Goal: Information Seeking & Learning: Learn about a topic

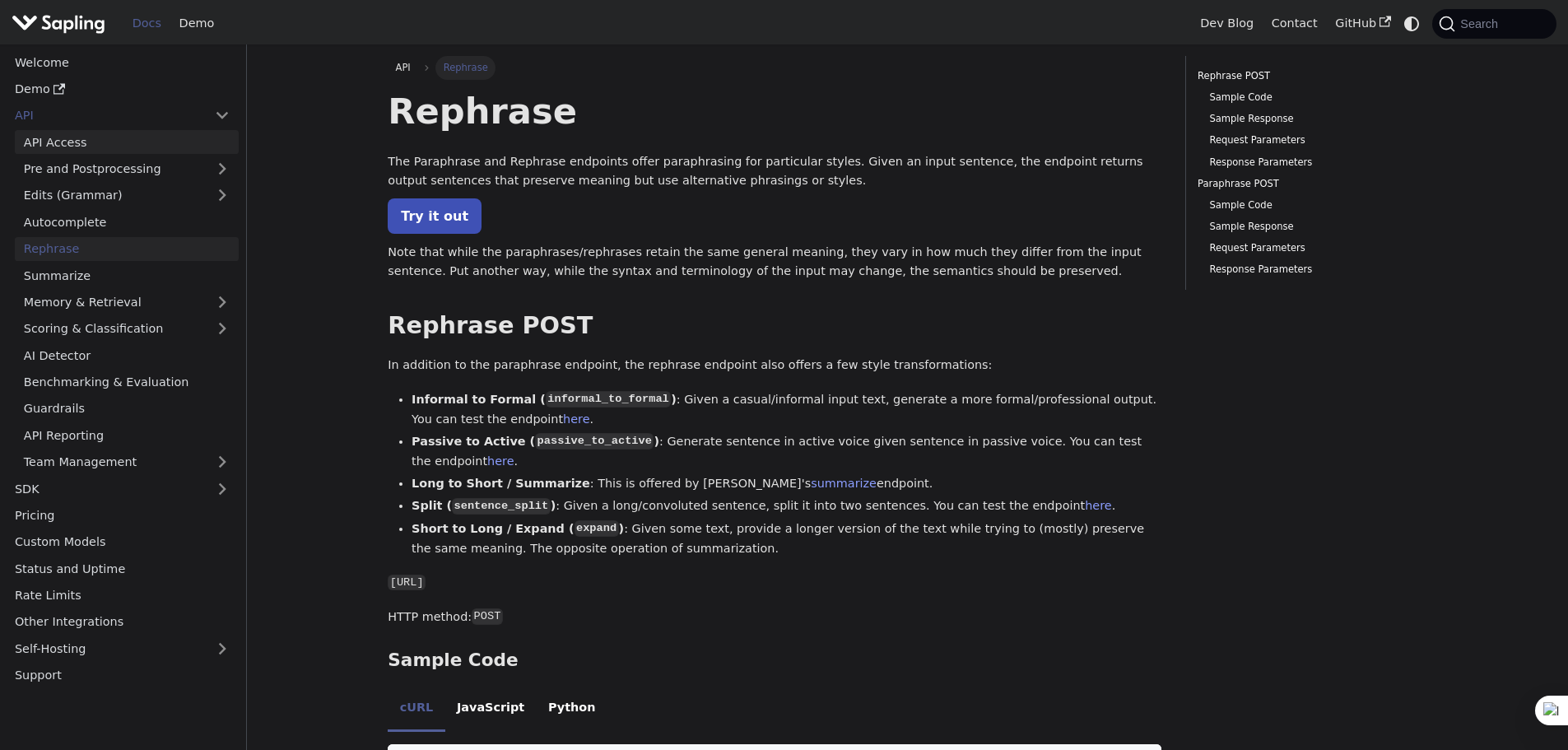
click at [73, 154] on link "API Access" at bounding box center [127, 142] width 224 height 24
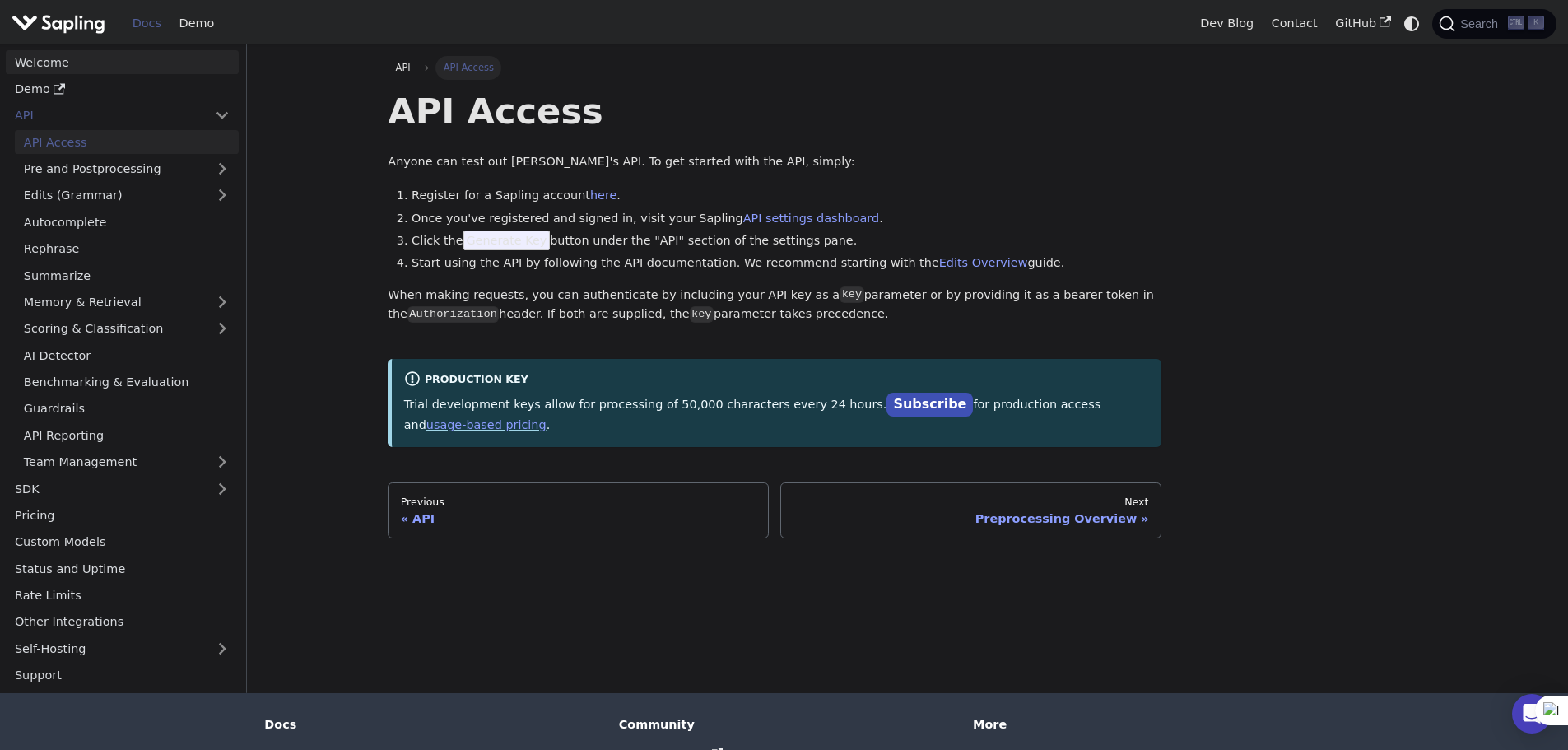
click at [60, 74] on link "Welcome" at bounding box center [122, 62] width 233 height 24
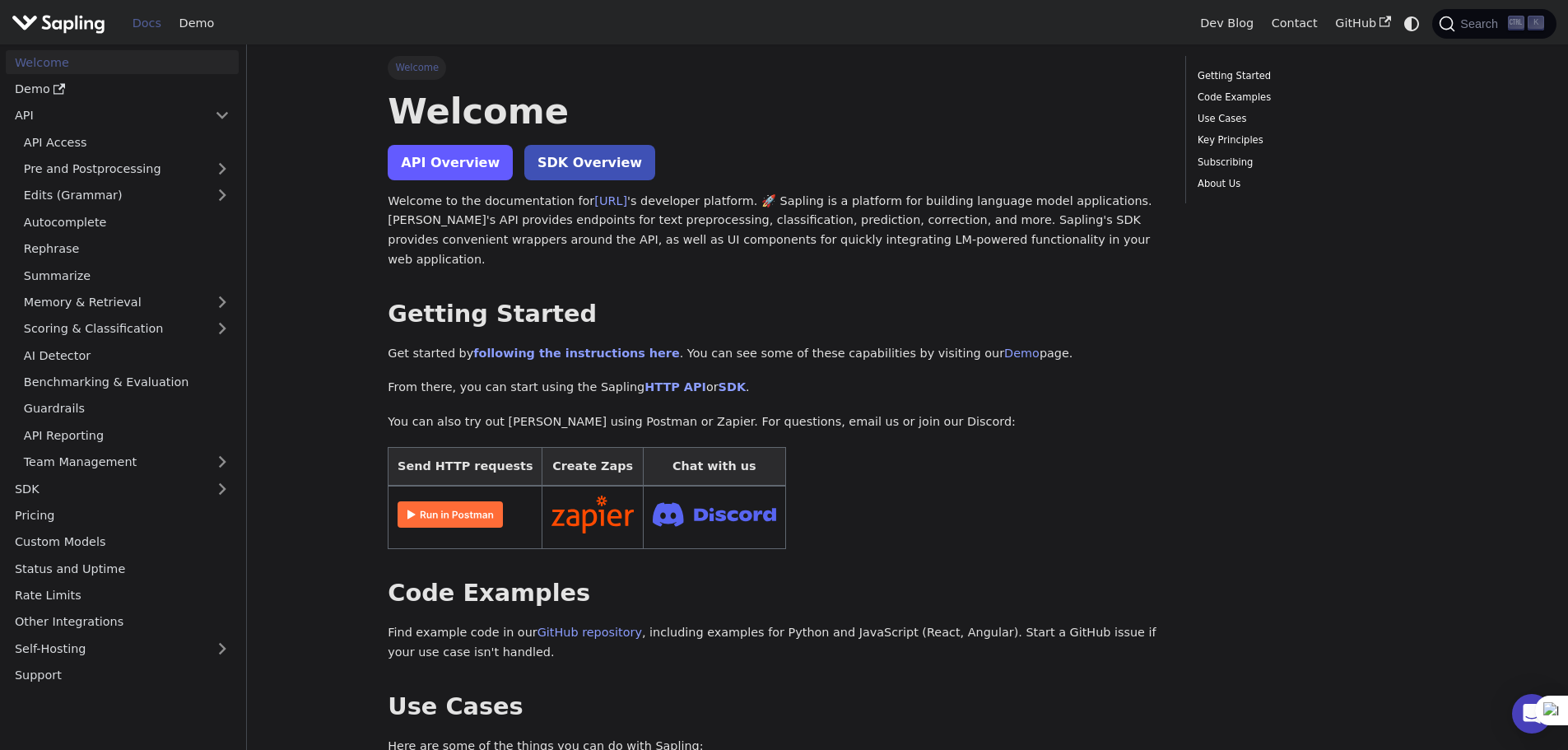
click at [484, 180] on link "API Overview" at bounding box center [450, 162] width 125 height 36
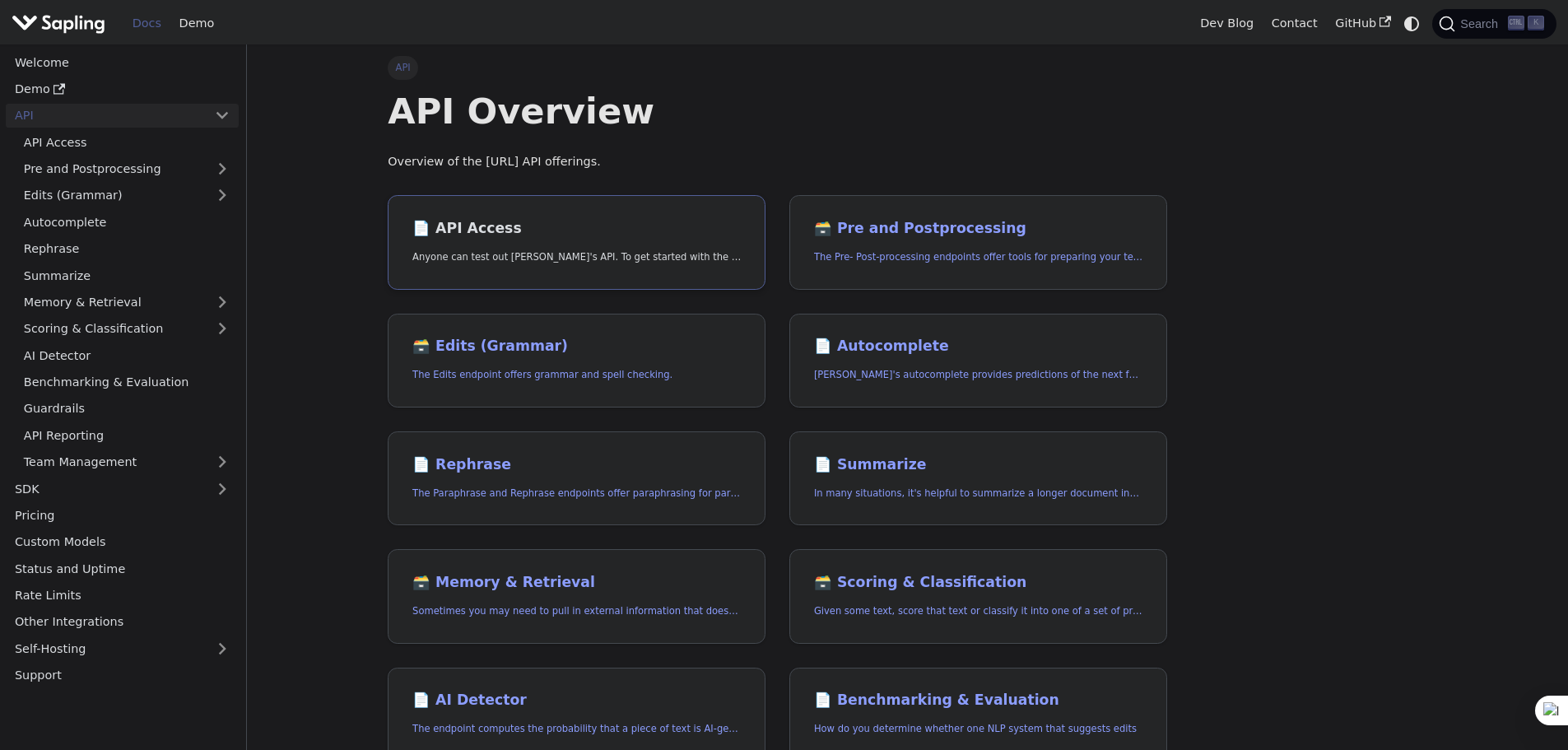
click at [618, 238] on h2 "📄️ API Access" at bounding box center [577, 229] width 329 height 18
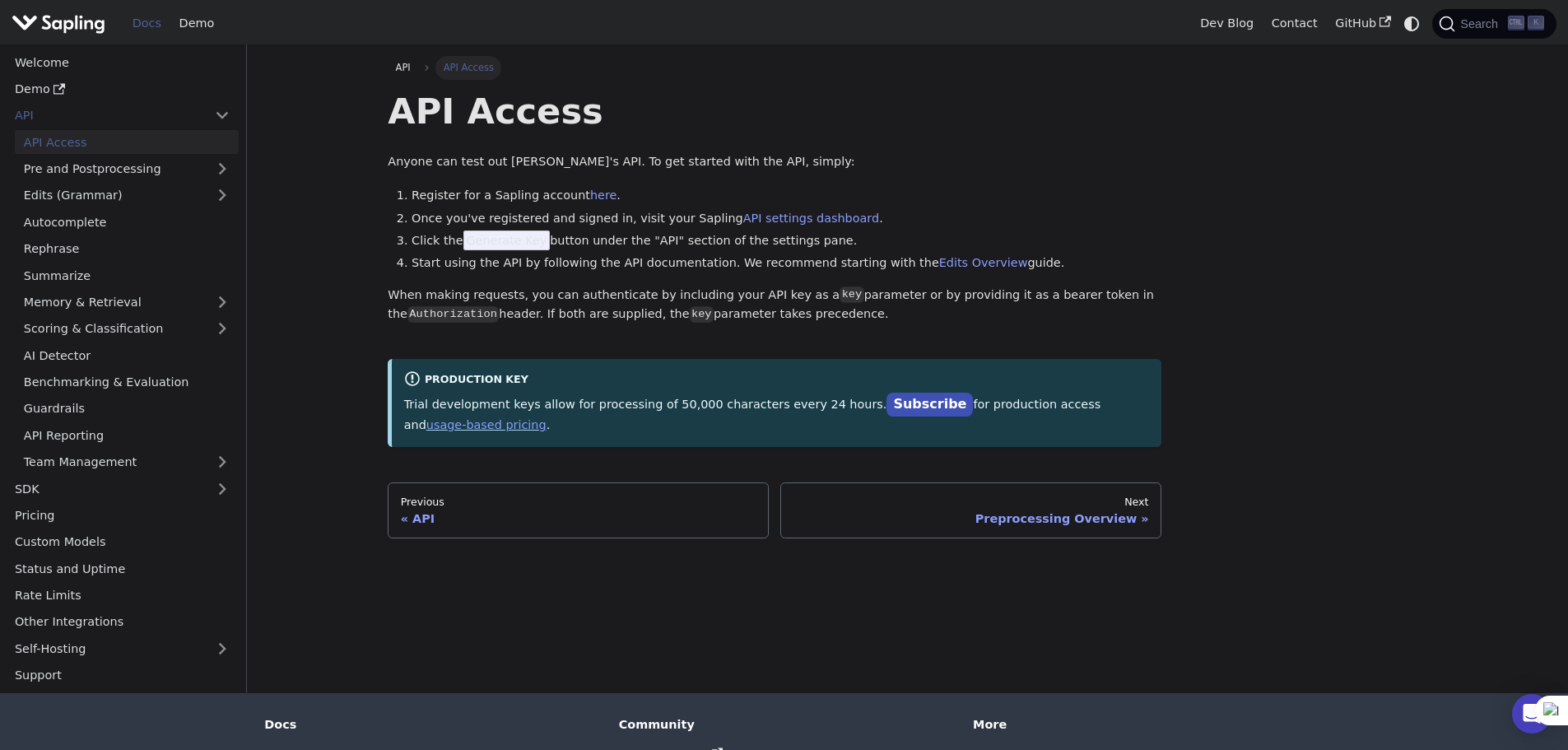
drag, startPoint x: 521, startPoint y: 321, endPoint x: 530, endPoint y: 312, distance: 12.7
click at [525, 274] on li "Start using the API by following the API documentation. We recommend starting w…" at bounding box center [786, 263] width 750 height 20
click at [530, 251] on span "Generate Key" at bounding box center [507, 241] width 87 height 20
click at [856, 225] on link "API settings dashboard" at bounding box center [812, 218] width 136 height 13
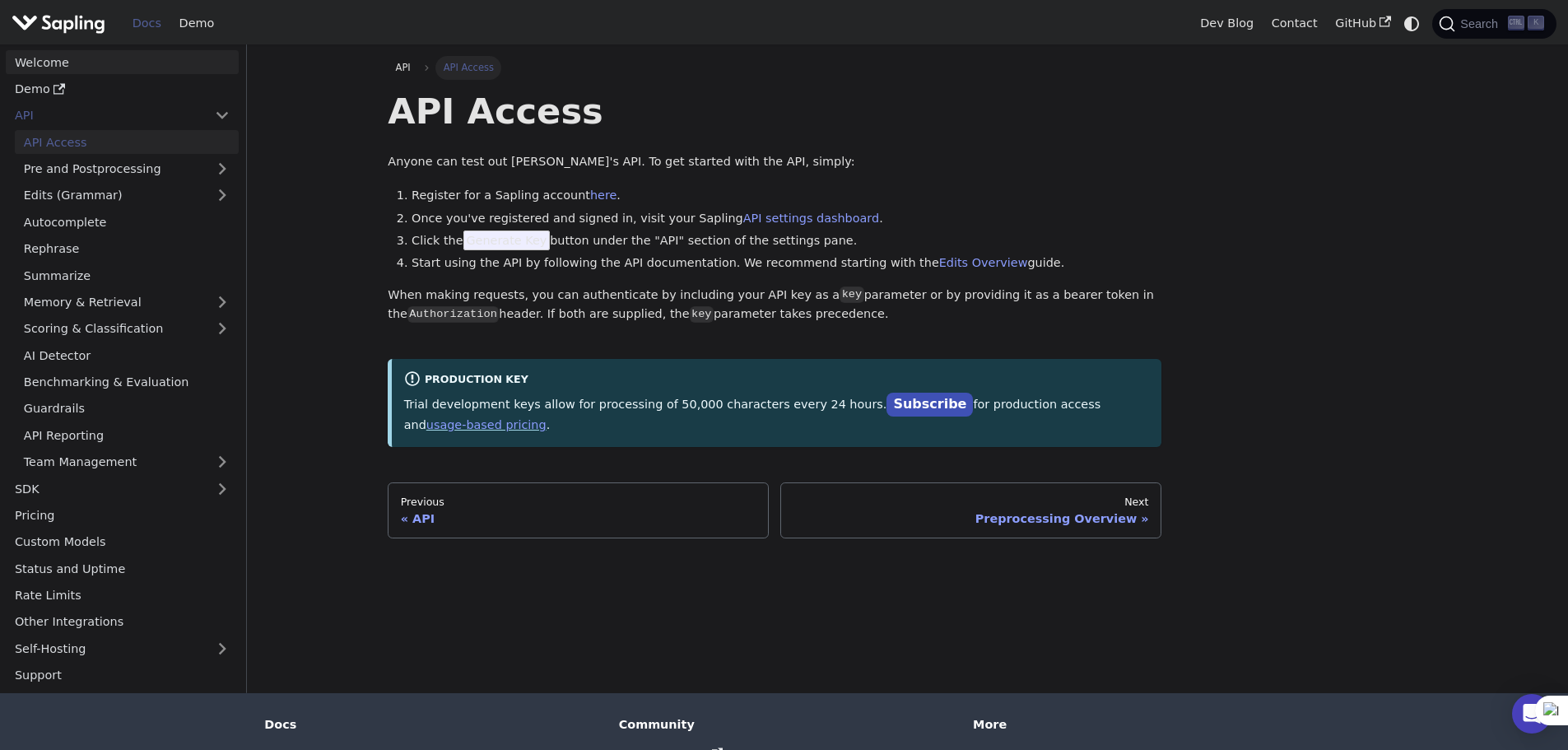
click at [40, 74] on link "Welcome" at bounding box center [122, 62] width 233 height 24
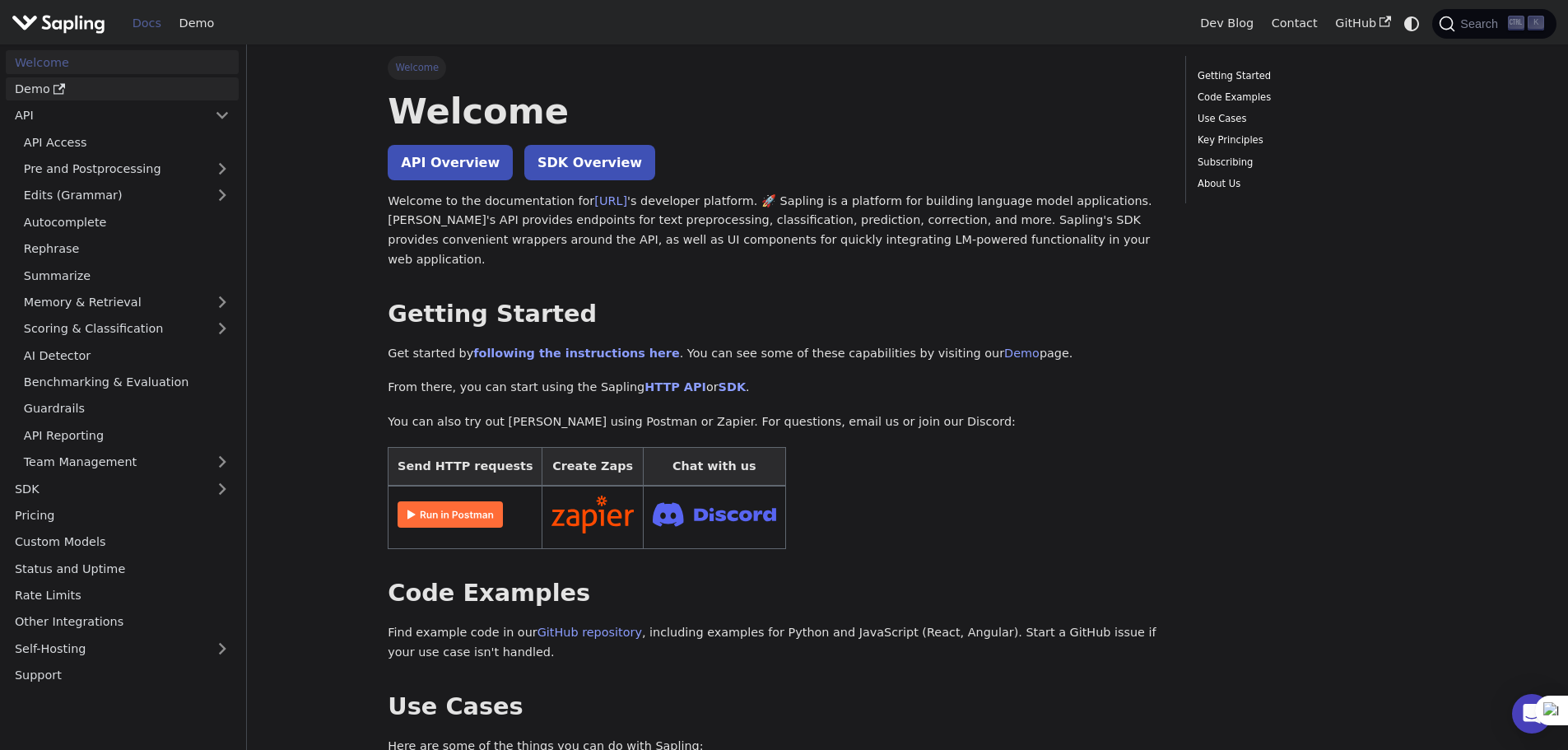
click at [71, 101] on link "Demo" at bounding box center [122, 89] width 233 height 24
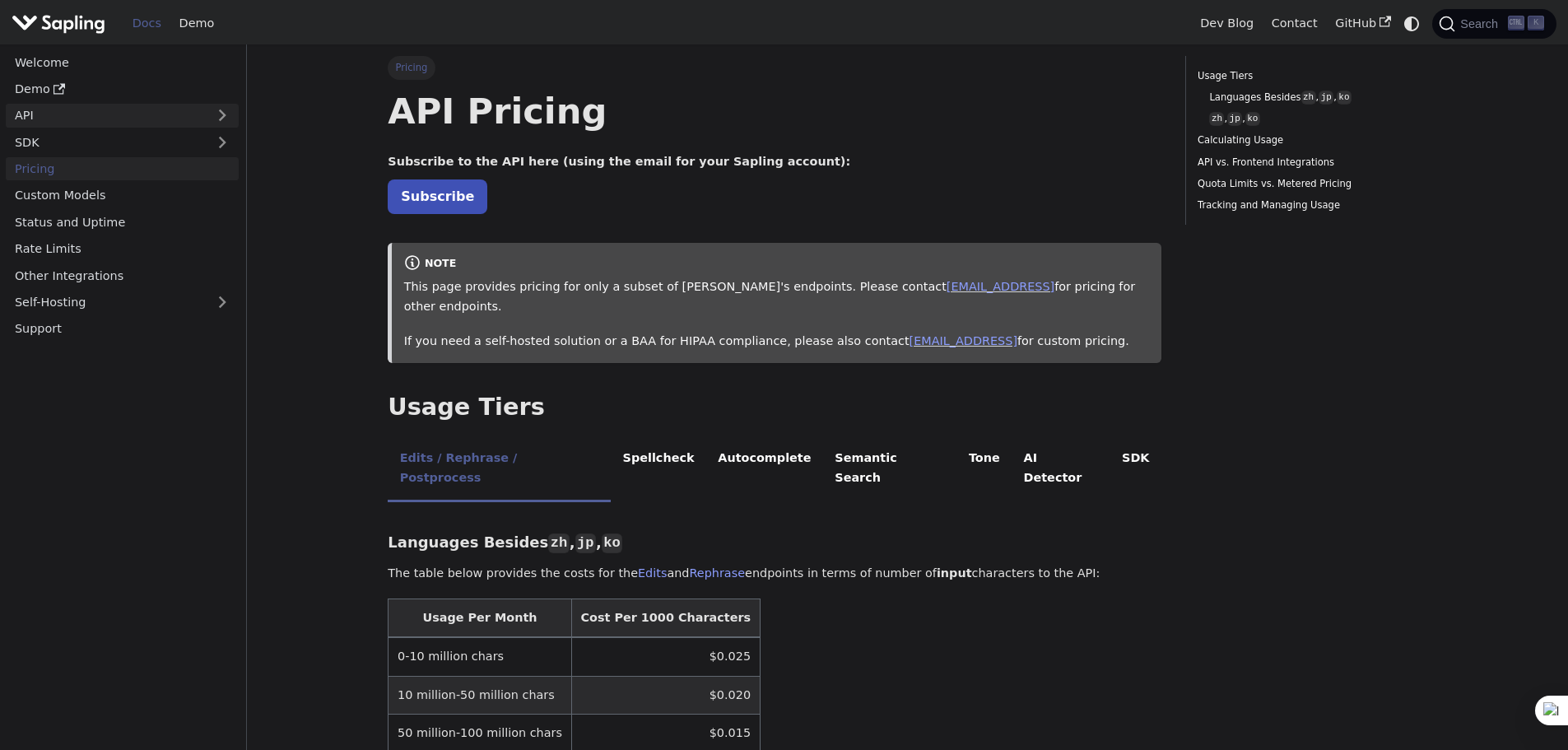
click at [176, 128] on link "API" at bounding box center [106, 116] width 200 height 24
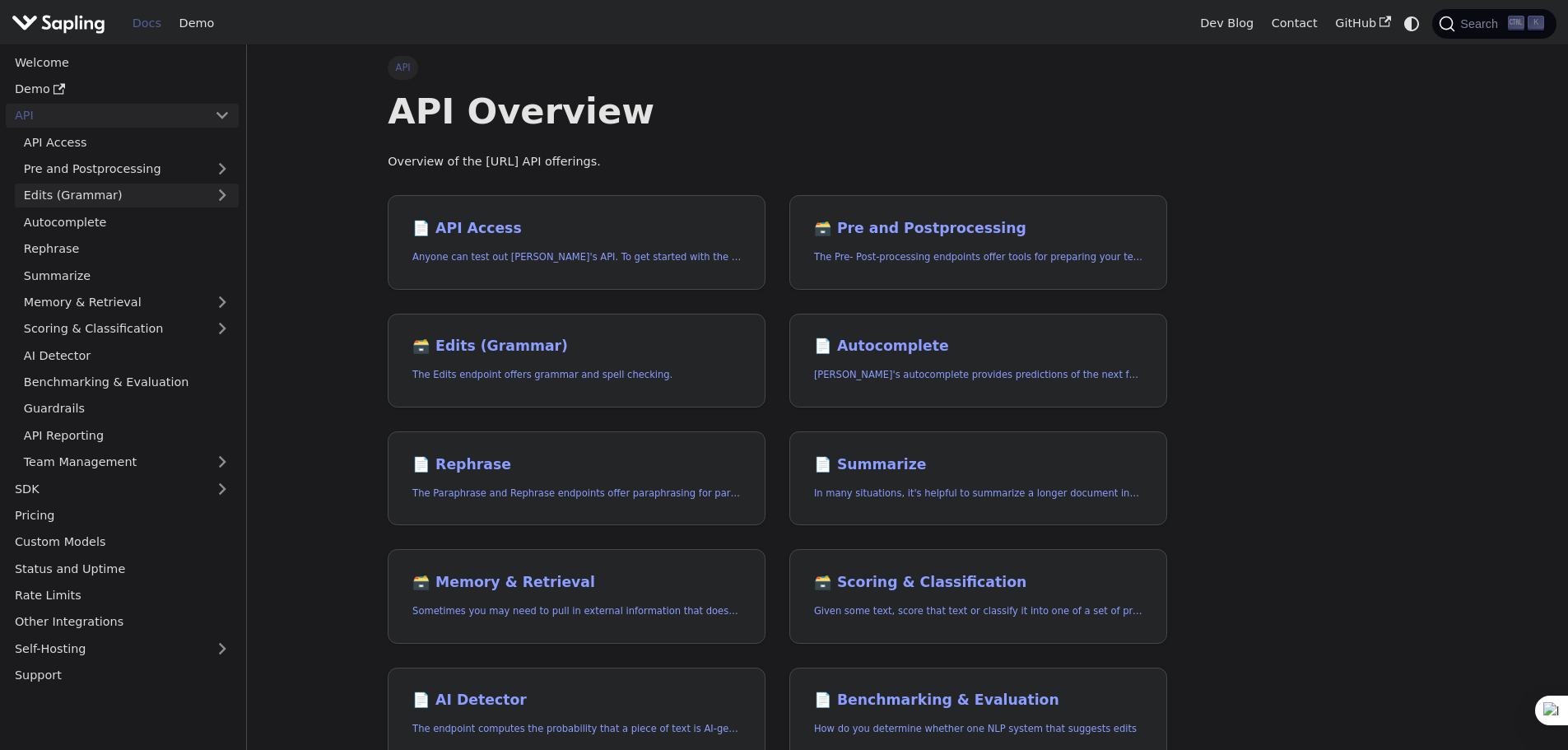
click at [212, 207] on link "Edits (Grammar)" at bounding box center [127, 196] width 224 height 24
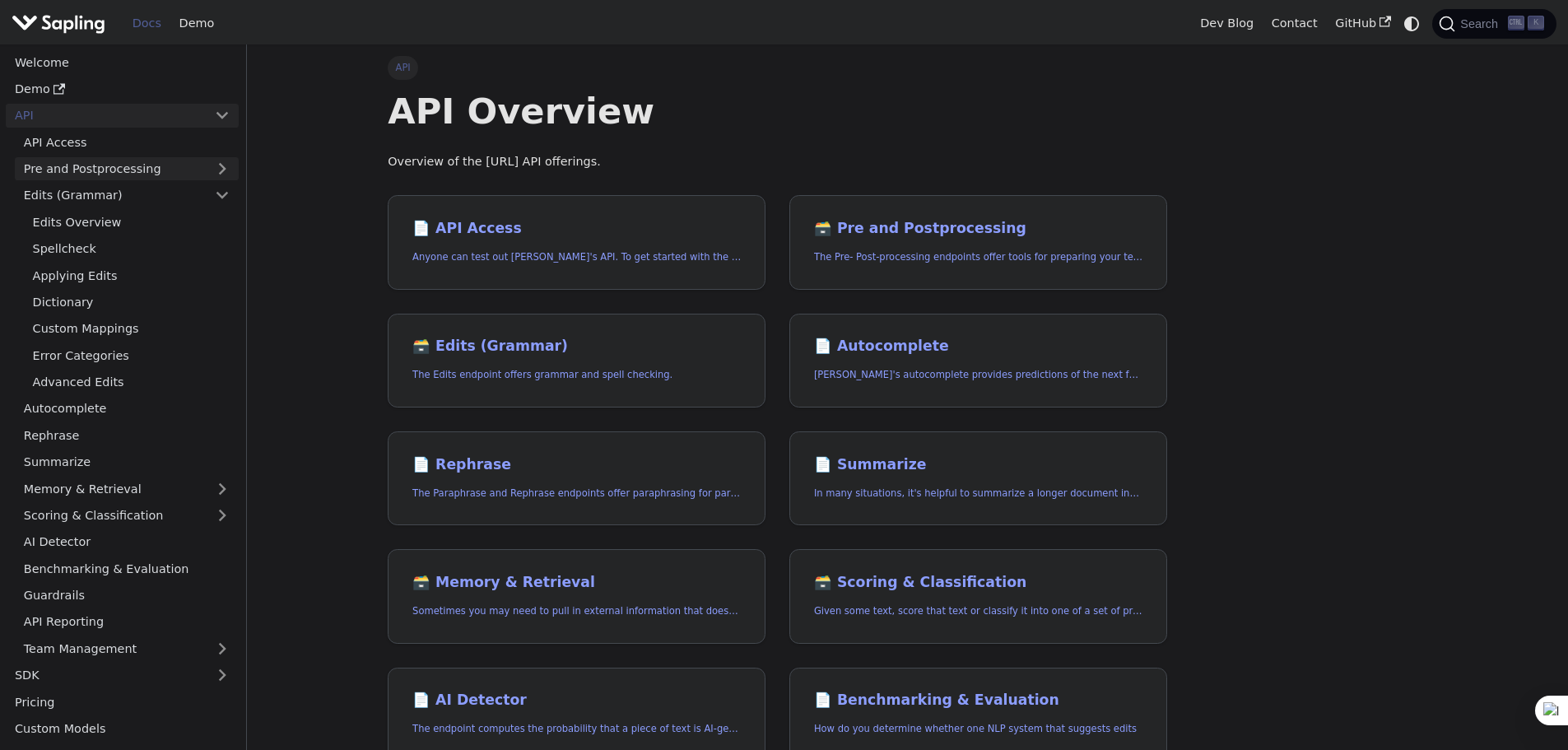
click at [216, 181] on link "Pre and Postprocessing" at bounding box center [127, 169] width 224 height 24
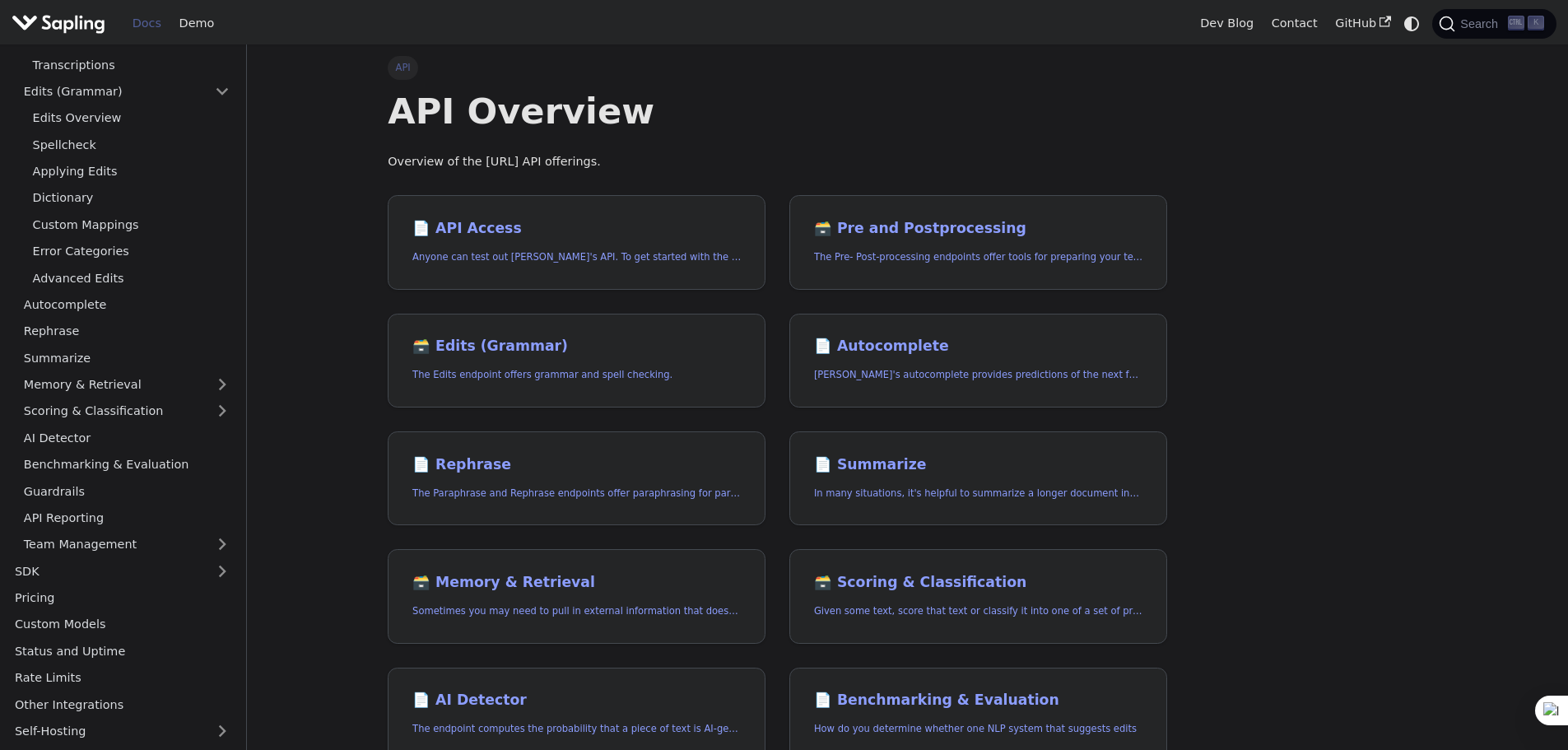
scroll to position [247, 0]
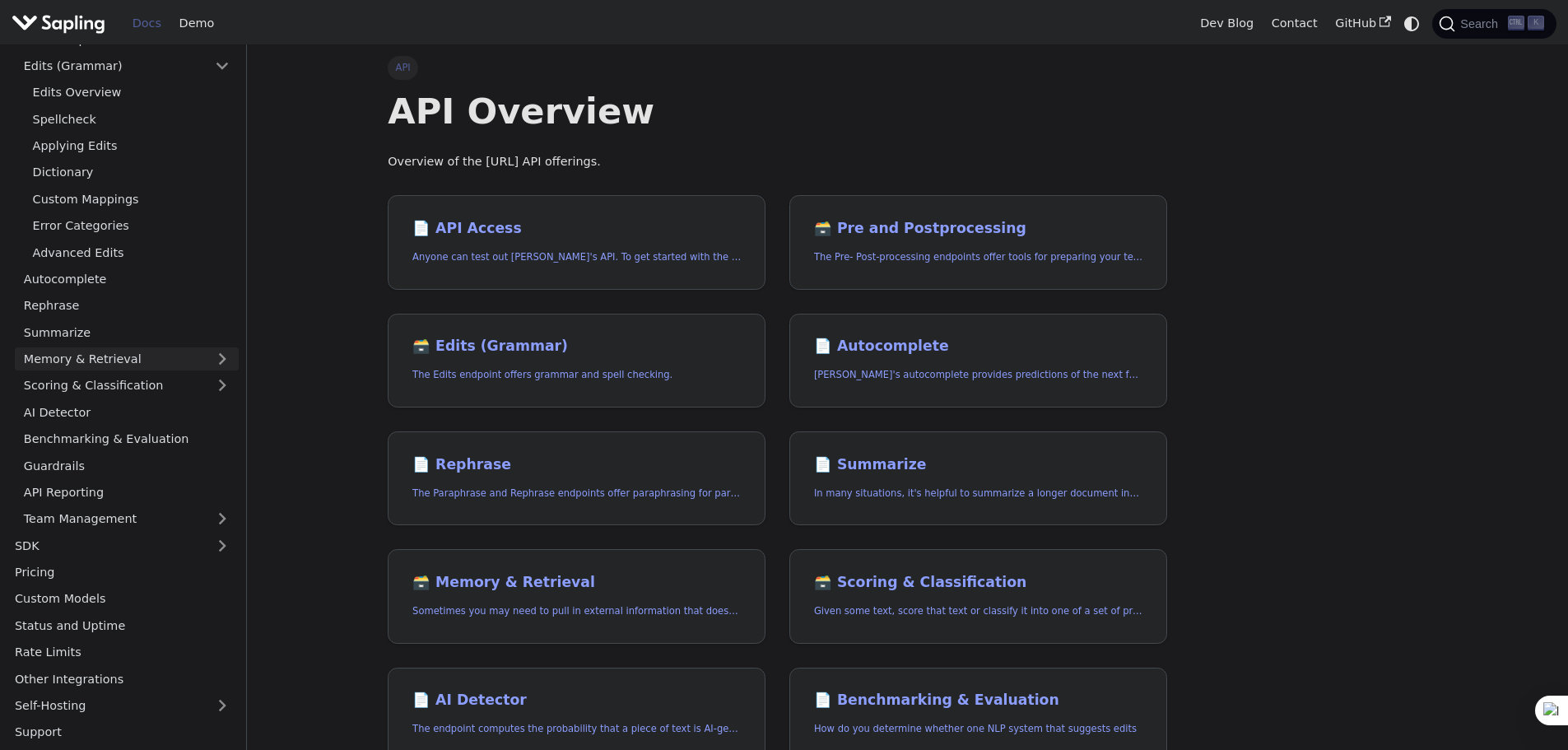
click at [206, 371] on link "Memory & Retrieval" at bounding box center [127, 359] width 224 height 24
click at [200, 424] on link "AI Detector" at bounding box center [127, 412] width 224 height 24
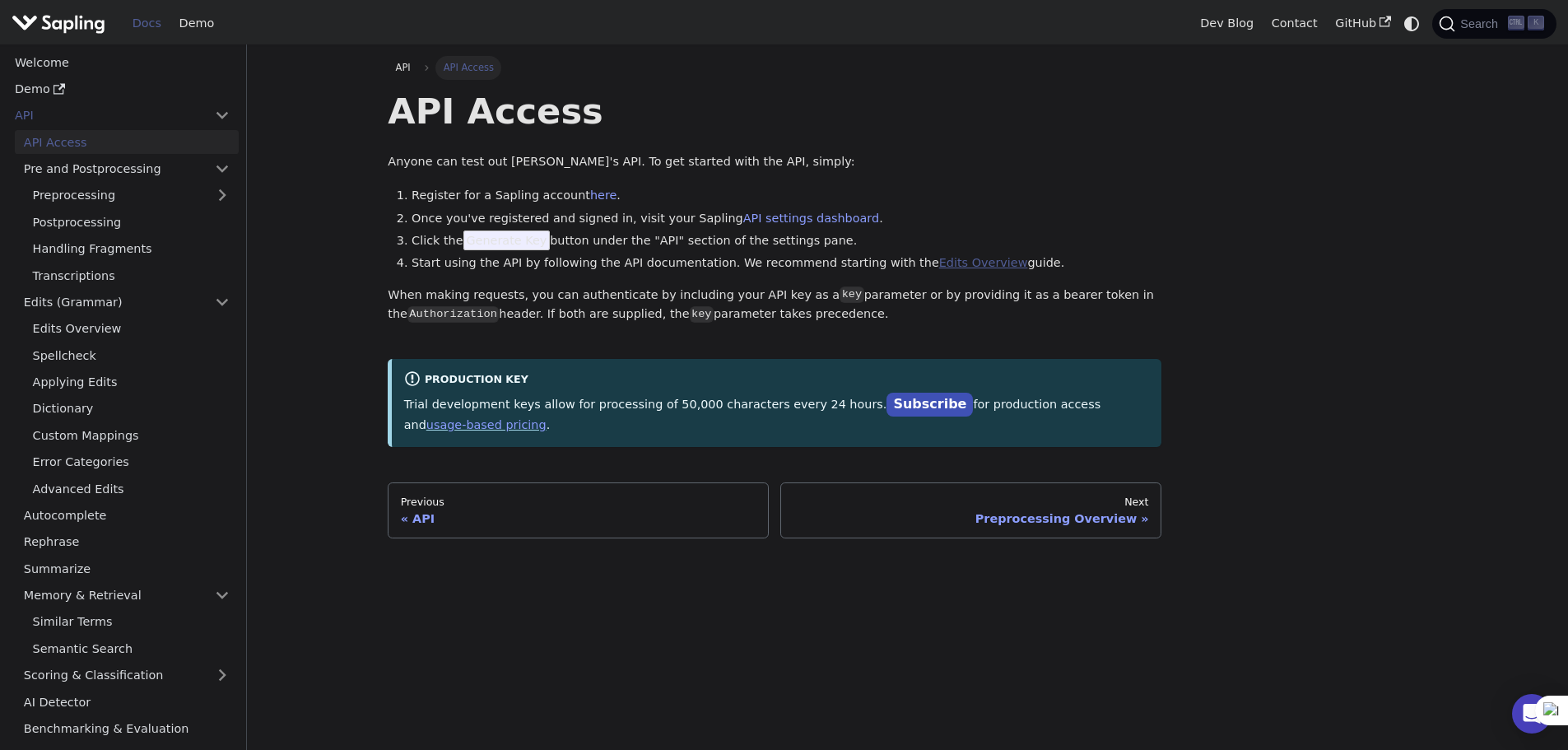
click at [1028, 269] on link "Edits Overview" at bounding box center [983, 263] width 89 height 13
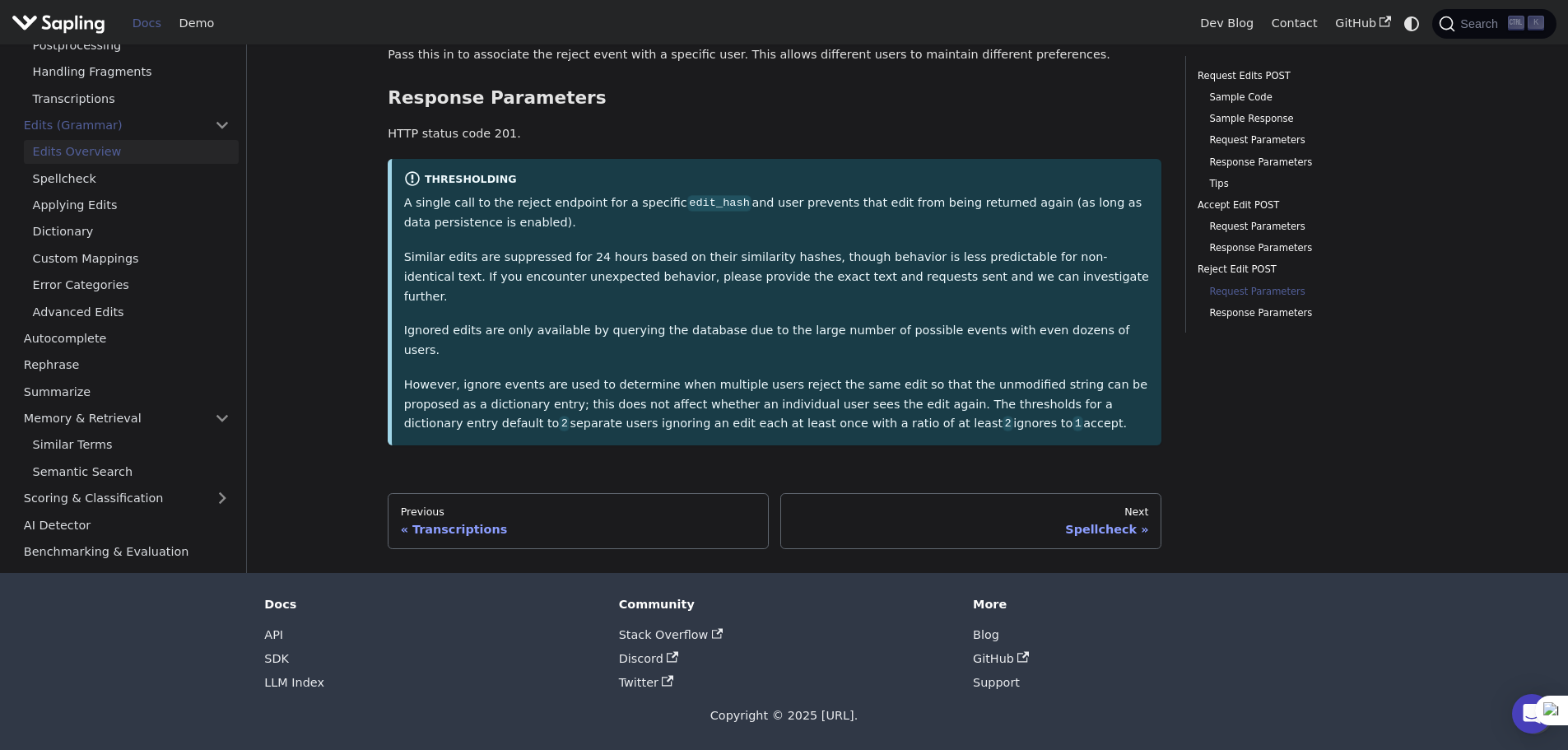
scroll to position [5424, 0]
